Goal: Task Accomplishment & Management: Manage account settings

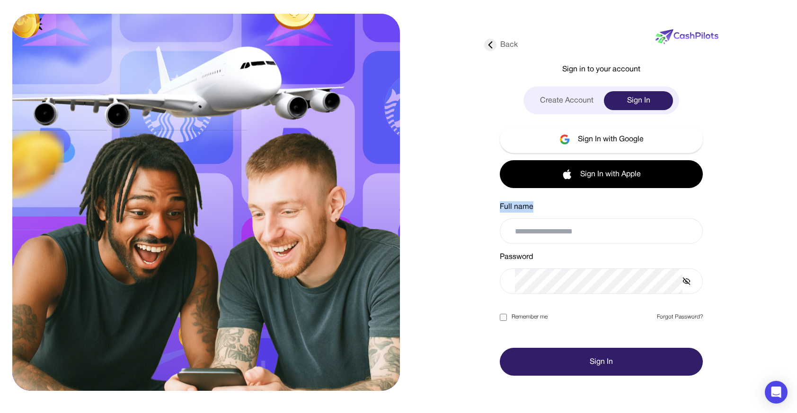
drag, startPoint x: 546, startPoint y: 203, endPoint x: 489, endPoint y: 205, distance: 57.3
click at [490, 204] on div "Back Sign in to your account Create Account Sign In Sign In with Google Sign In…" at bounding box center [601, 197] width 234 height 358
click at [489, 205] on div "Back Sign in to your account Create Account Sign In Sign In with Google Sign In…" at bounding box center [601, 197] width 234 height 358
click at [683, 40] on img at bounding box center [686, 36] width 63 height 15
drag, startPoint x: 535, startPoint y: 60, endPoint x: 542, endPoint y: 59, distance: 6.6
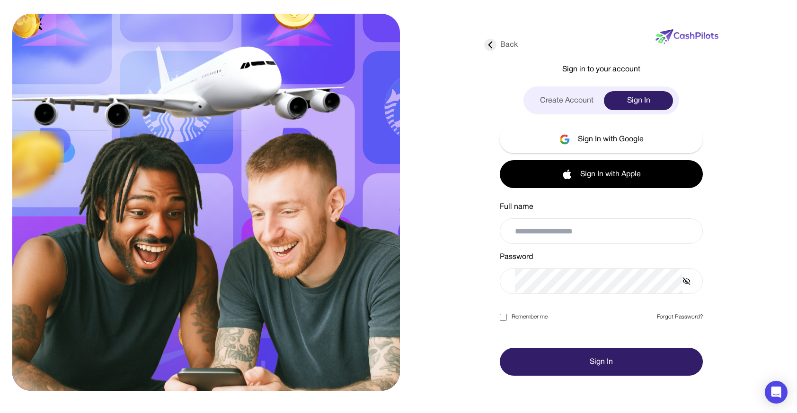
click at [535, 60] on div "Back Sign in to your account Create Account Sign In Sign In with Google Sign In…" at bounding box center [601, 197] width 234 height 358
click at [583, 101] on div "Create Account" at bounding box center [566, 100] width 74 height 19
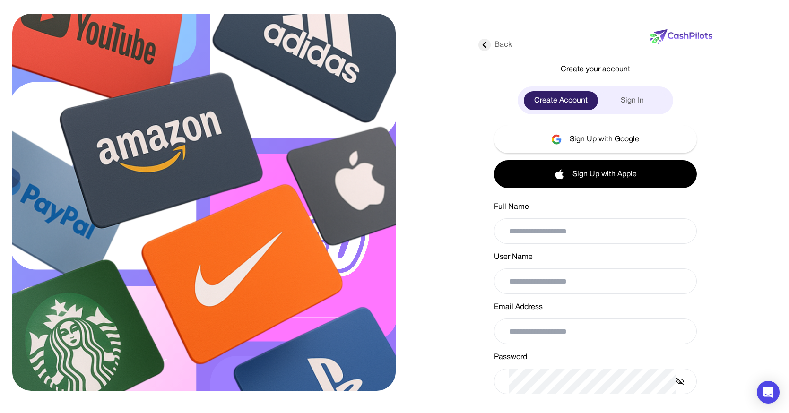
click at [629, 102] on div "Sign In" at bounding box center [632, 100] width 69 height 19
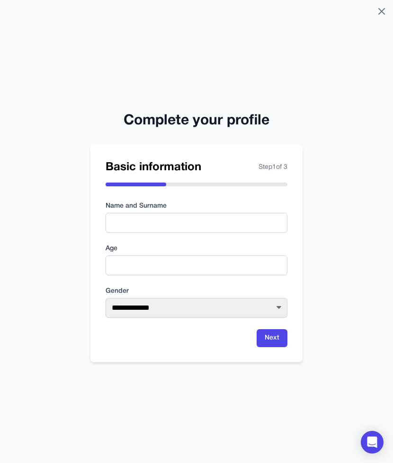
click at [385, 12] on icon at bounding box center [381, 11] width 11 height 11
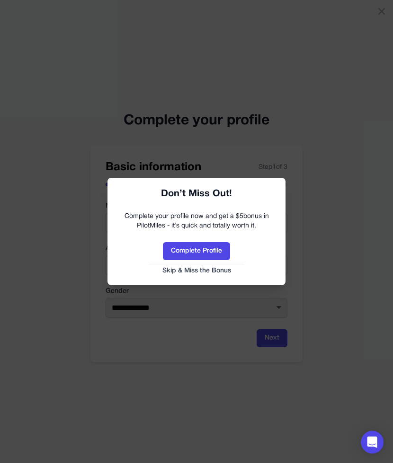
click at [181, 266] on button "Skip & Miss the Bonus" at bounding box center [196, 270] width 159 height 9
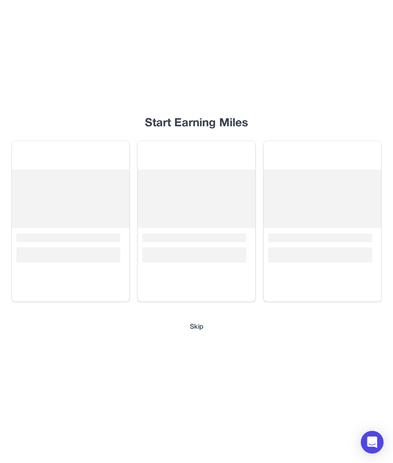
click at [196, 321] on div "Start Earning Miles Loading... Loading... Loading... Skip" at bounding box center [196, 231] width 393 height 463
click at [194, 329] on button "Skip" at bounding box center [197, 327] width 14 height 9
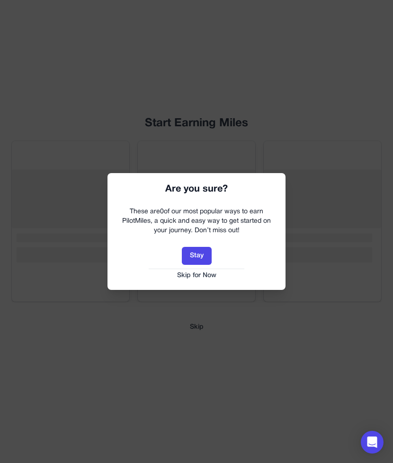
click at [193, 270] on div "Stay Skip for Now" at bounding box center [196, 263] width 159 height 33
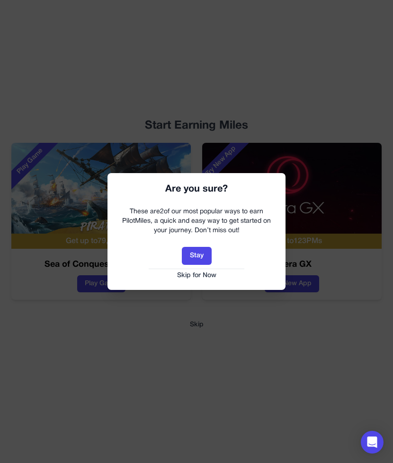
click at [194, 272] on button "Skip for Now" at bounding box center [196, 275] width 159 height 9
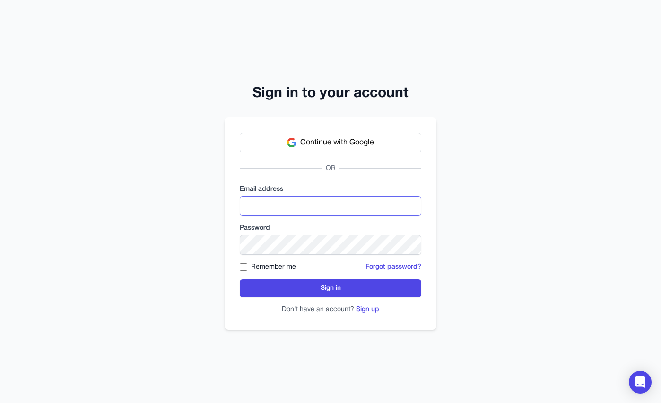
click at [350, 204] on input "email" at bounding box center [331, 206] width 182 height 20
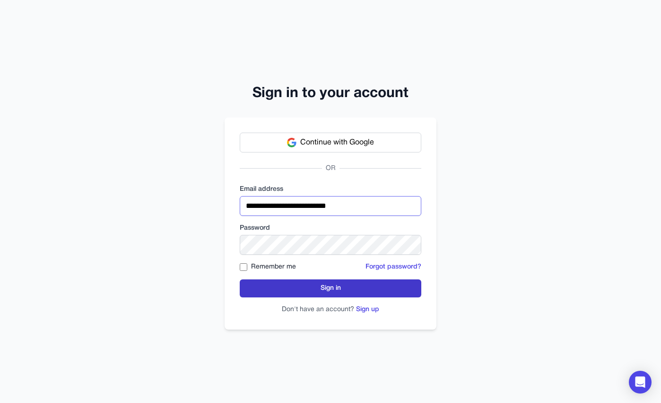
type input "**********"
click at [425, 285] on div "**********" at bounding box center [331, 223] width 212 height 212
click at [409, 289] on button "Sign in" at bounding box center [331, 288] width 182 height 18
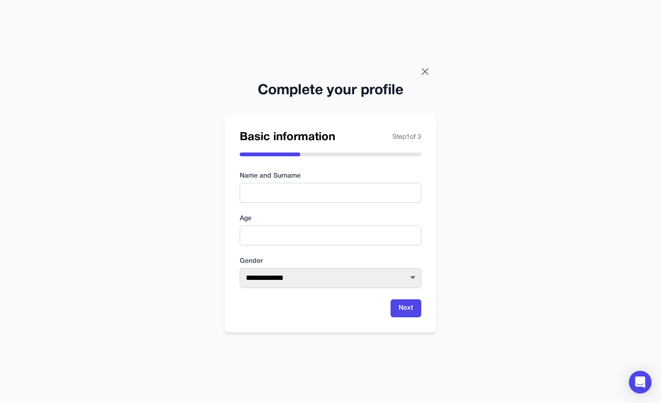
click at [427, 66] on icon at bounding box center [425, 71] width 11 height 11
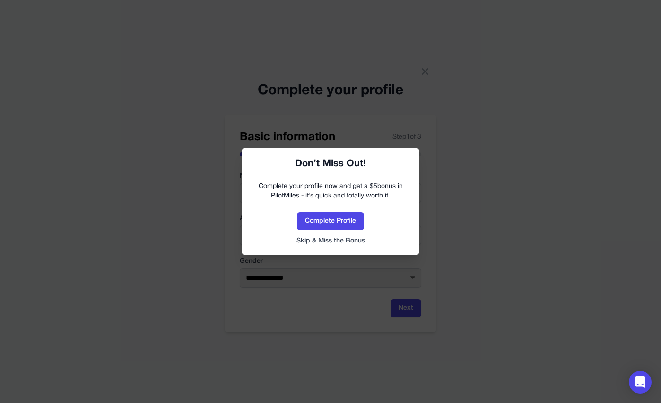
click at [315, 241] on button "Skip & Miss the Bonus" at bounding box center [330, 240] width 159 height 9
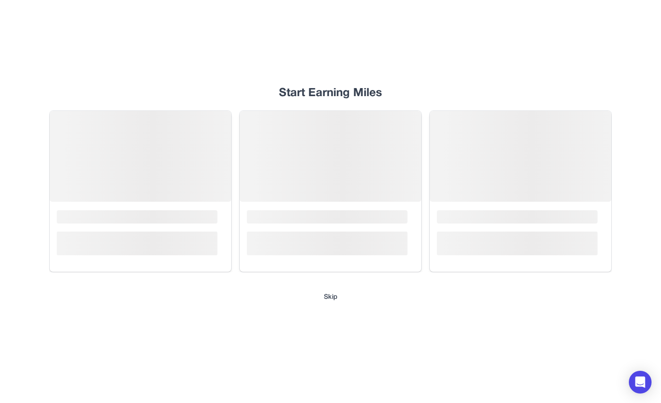
click at [326, 297] on button "Skip" at bounding box center [331, 296] width 14 height 9
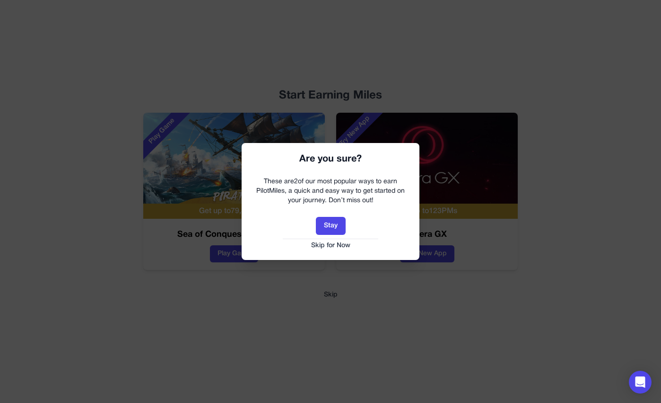
click at [333, 246] on button "Skip for Now" at bounding box center [330, 245] width 159 height 9
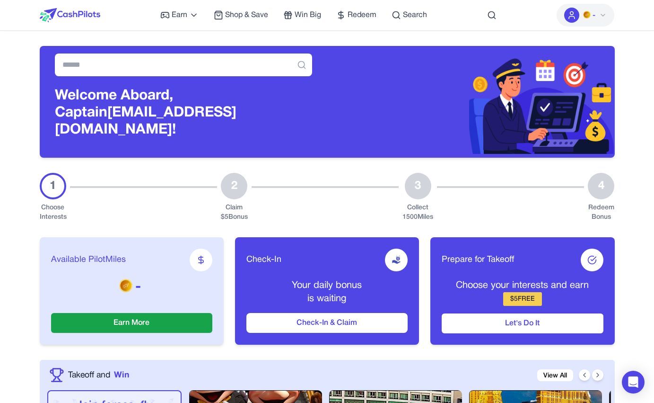
click at [596, 18] on span "-" at bounding box center [594, 15] width 3 height 11
drag, startPoint x: 143, startPoint y: 275, endPoint x: 122, endPoint y: 279, distance: 21.6
click at [121, 279] on p "-" at bounding box center [131, 287] width 161 height 17
click at [122, 278] on img at bounding box center [125, 284] width 13 height 13
drag, startPoint x: 120, startPoint y: 278, endPoint x: 146, endPoint y: 277, distance: 26.5
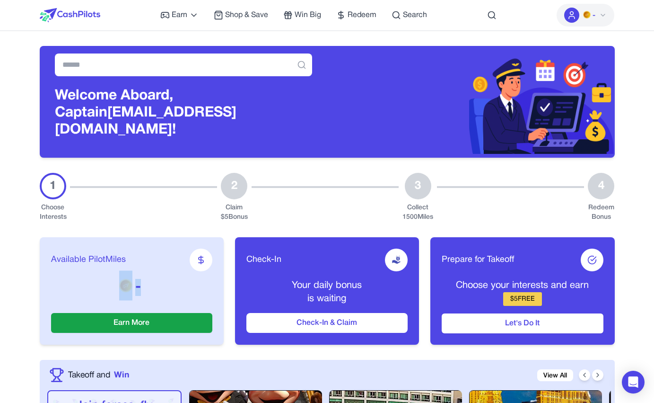
click at [146, 279] on p "-" at bounding box center [131, 287] width 161 height 17
drag, startPoint x: 125, startPoint y: 280, endPoint x: 107, endPoint y: 280, distance: 18.4
click at [107, 280] on p "-" at bounding box center [131, 287] width 161 height 17
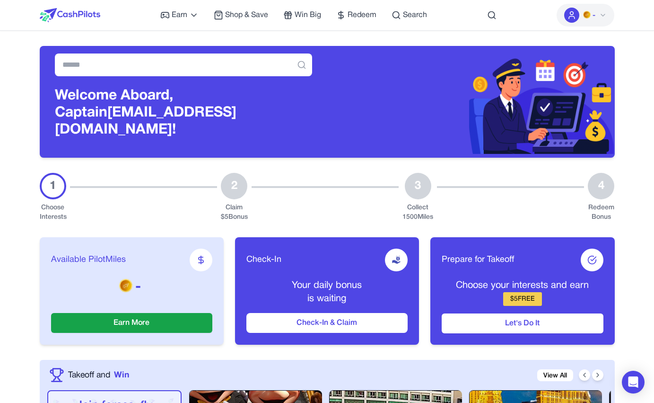
click at [605, 21] on button "-" at bounding box center [586, 15] width 58 height 23
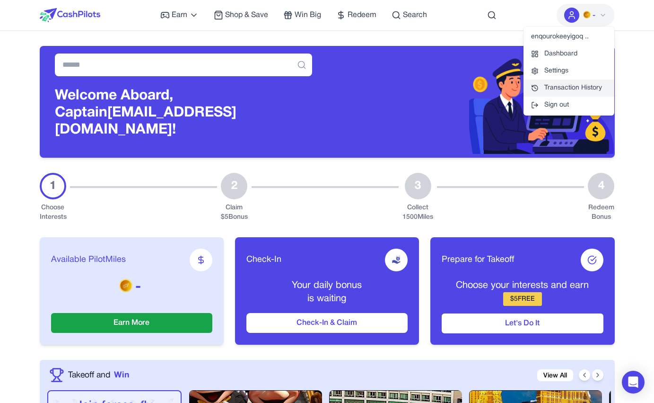
click at [588, 83] on link "Transaction History" at bounding box center [569, 87] width 91 height 17
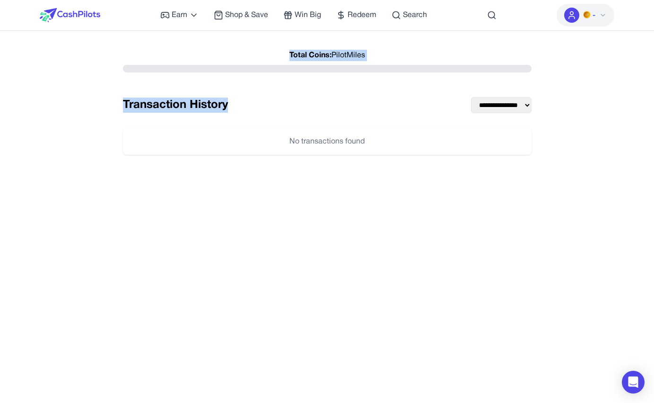
drag, startPoint x: 360, startPoint y: 132, endPoint x: 238, endPoint y: 52, distance: 146.1
click at [238, 128] on div "No transactions found" at bounding box center [327, 141] width 409 height 26
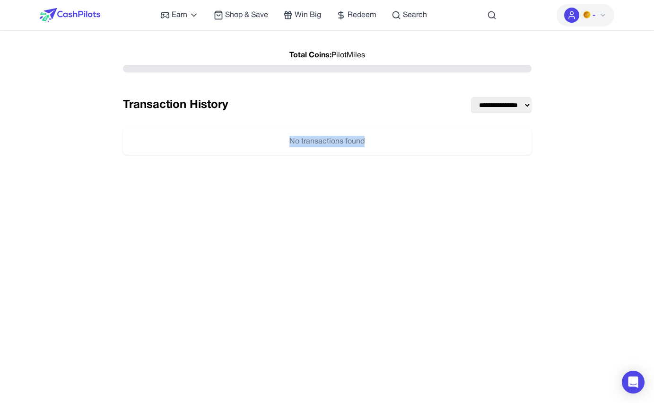
drag, startPoint x: 238, startPoint y: 52, endPoint x: 374, endPoint y: 140, distance: 162.0
click at [374, 140] on div "**********" at bounding box center [327, 100] width 424 height 109
click at [374, 140] on div "No transactions found" at bounding box center [327, 141] width 409 height 26
drag, startPoint x: 373, startPoint y: 142, endPoint x: 282, endPoint y: 138, distance: 90.9
click at [280, 139] on div "No transactions found" at bounding box center [327, 141] width 409 height 26
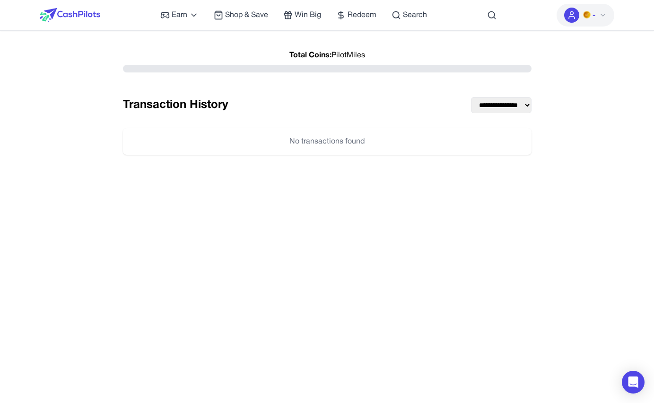
drag, startPoint x: 282, startPoint y: 138, endPoint x: 302, endPoint y: 138, distance: 20.3
click at [283, 138] on div "No transactions found" at bounding box center [327, 141] width 409 height 26
drag, startPoint x: 608, startPoint y: 19, endPoint x: 587, endPoint y: 18, distance: 21.3
click at [608, 19] on button "-" at bounding box center [586, 15] width 58 height 23
click at [594, 16] on span "-" at bounding box center [594, 15] width 3 height 11
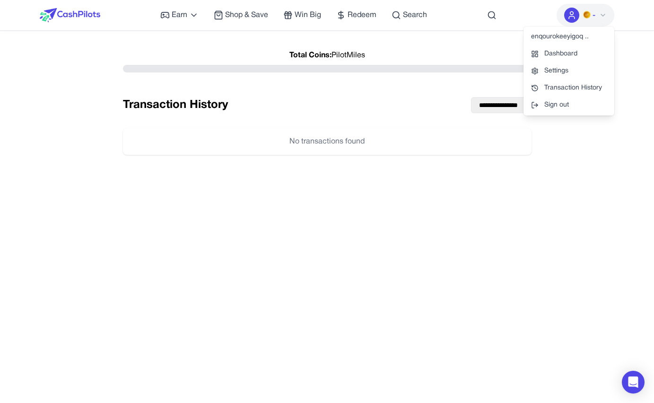
click at [624, 26] on div "Earn Play Games Enjoy fun games and earn Try New App Test new app for rewards T…" at bounding box center [327, 15] width 605 height 30
click at [83, 15] on img at bounding box center [70, 15] width 61 height 14
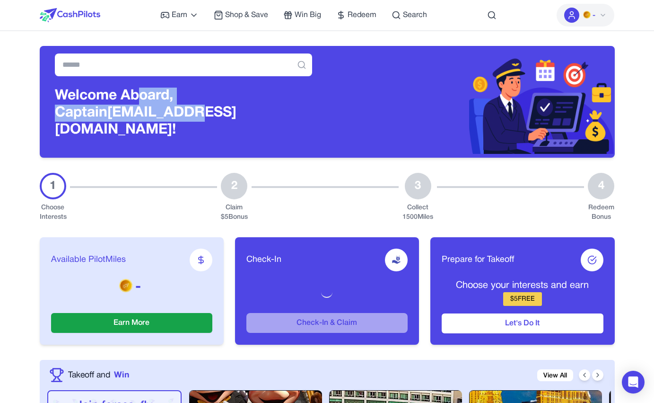
drag, startPoint x: 136, startPoint y: 98, endPoint x: 137, endPoint y: 114, distance: 16.1
click at [137, 114] on h3 "Welcome Aboard, Captain enqourokeeyigoqllg@nespj.com!" at bounding box center [183, 113] width 257 height 51
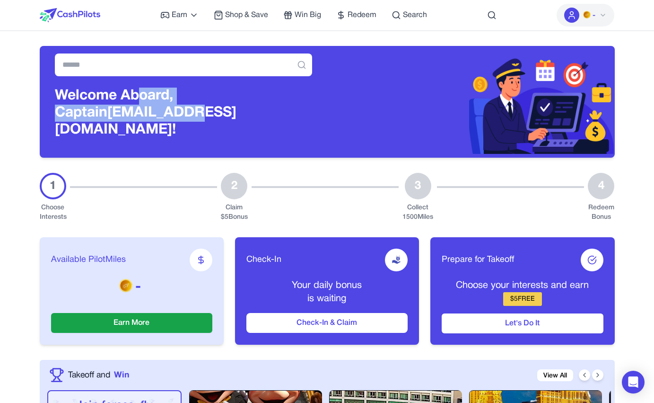
click at [144, 108] on h3 "Welcome Aboard, Captain enqourokeeyigoqllg@nespj.com!" at bounding box center [183, 113] width 257 height 51
drag, startPoint x: 153, startPoint y: 111, endPoint x: 152, endPoint y: 105, distance: 6.7
click at [152, 105] on h3 "Welcome Aboard, Captain enqourokeeyigoqllg@nespj.com!" at bounding box center [183, 113] width 257 height 51
click at [166, 105] on h3 "Welcome Aboard, Captain enqourokeeyigoqllg@nespj.com!" at bounding box center [183, 113] width 257 height 51
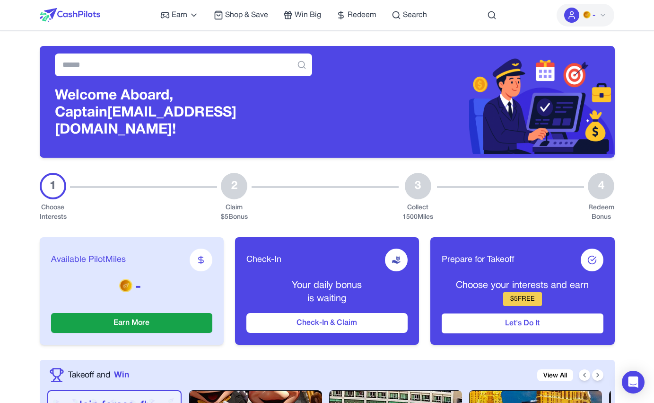
click at [593, 16] on span "-" at bounding box center [594, 15] width 3 height 11
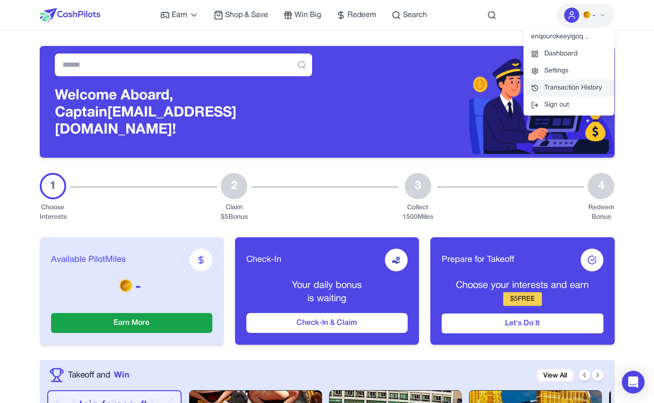
click at [577, 87] on link "Transaction History" at bounding box center [569, 87] width 91 height 17
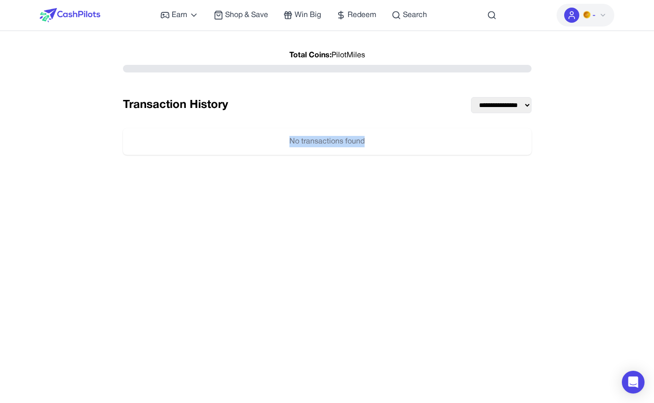
drag, startPoint x: 265, startPoint y: 46, endPoint x: 532, endPoint y: 147, distance: 285.6
click at [532, 147] on div "**********" at bounding box center [327, 349] width 654 height 698
click at [532, 147] on div "**********" at bounding box center [327, 100] width 424 height 109
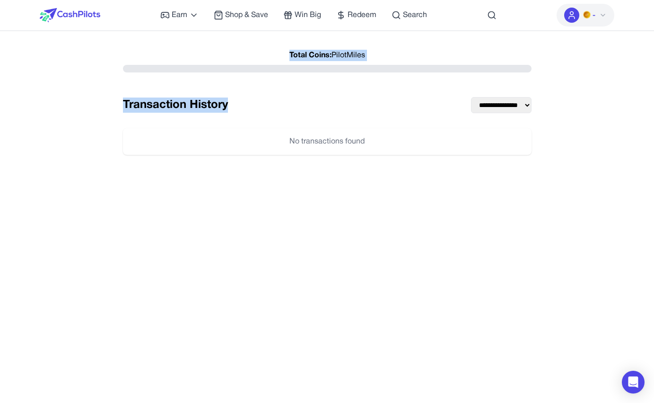
drag, startPoint x: 417, startPoint y: 122, endPoint x: 238, endPoint y: 45, distance: 194.8
click at [238, 128] on div "No transactions found" at bounding box center [327, 141] width 409 height 26
click at [238, 45] on div "**********" at bounding box center [327, 349] width 654 height 698
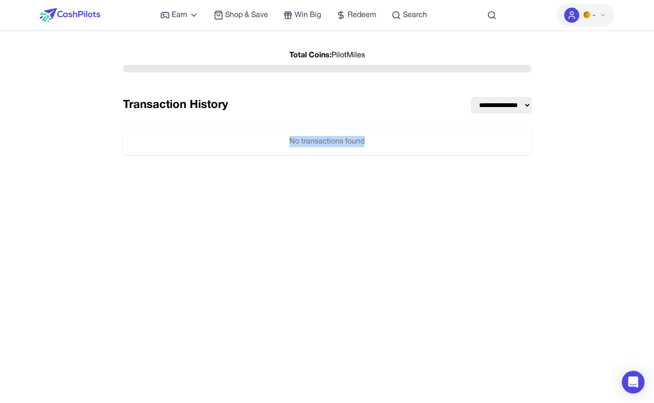
drag, startPoint x: 238, startPoint y: 45, endPoint x: 579, endPoint y: 211, distance: 379.1
click at [579, 211] on div "**********" at bounding box center [327, 349] width 654 height 698
click at [572, 212] on div "**********" at bounding box center [327, 247] width 575 height 403
drag, startPoint x: 239, startPoint y: 55, endPoint x: 507, endPoint y: 217, distance: 312.6
click at [507, 217] on div "**********" at bounding box center [327, 247] width 575 height 403
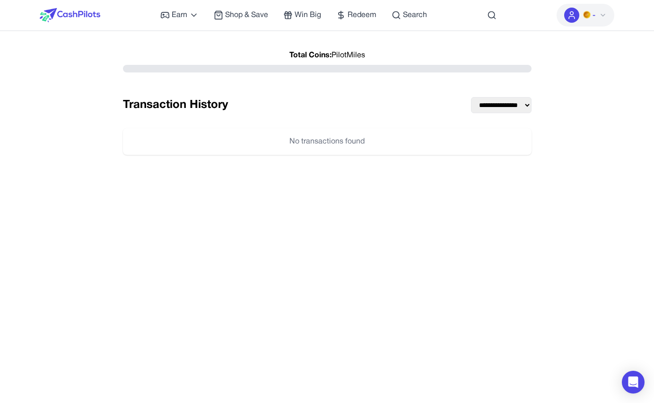
click at [507, 217] on div "**********" at bounding box center [327, 247] width 575 height 403
